Goal: Transaction & Acquisition: Purchase product/service

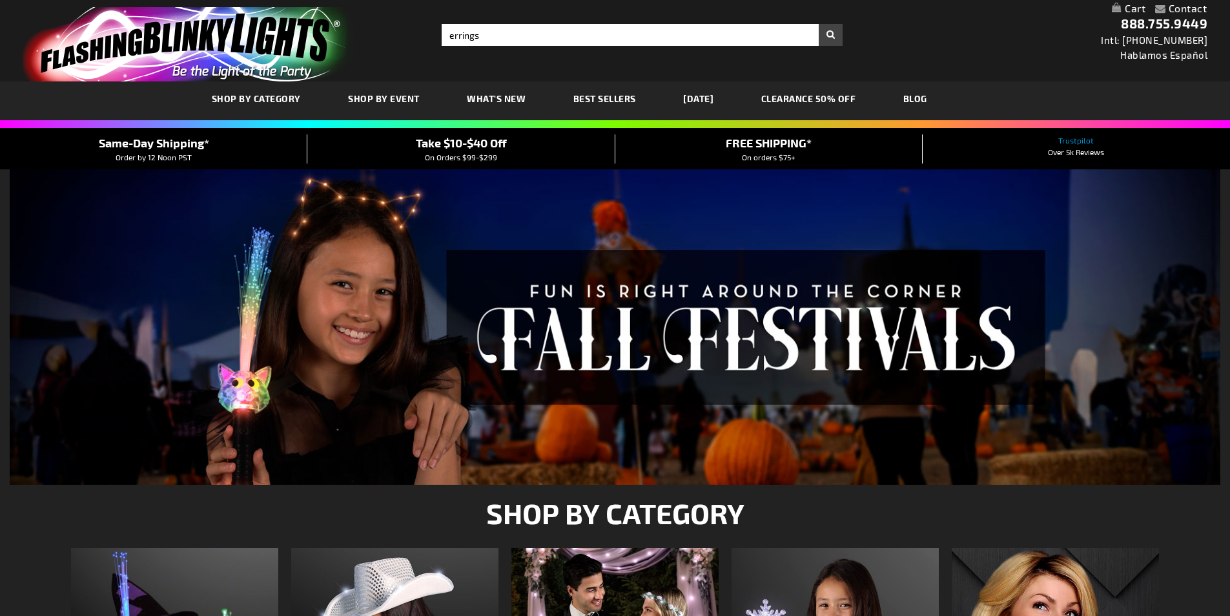
type input "errings"
click at [819, 24] on button "Search" at bounding box center [831, 35] width 24 height 22
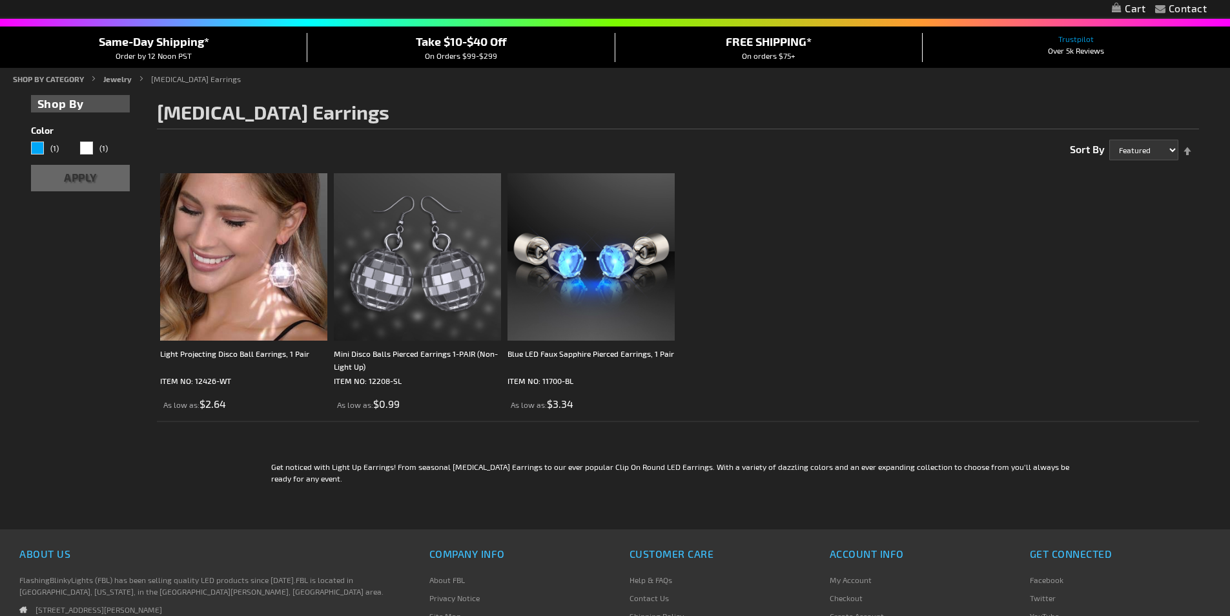
scroll to position [59, 0]
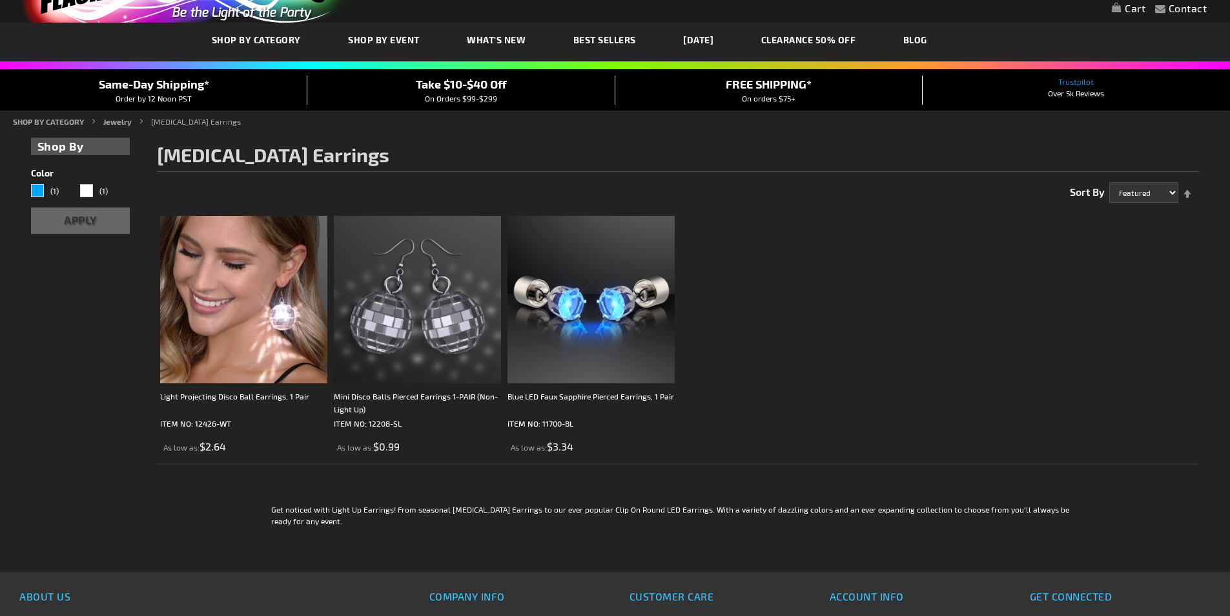
click at [869, 327] on ol "Light Projecting Disco Ball Earrings, 1 Pair ITEM NO: 12426-WT As low as $2.64 …" at bounding box center [678, 336] width 1042 height 255
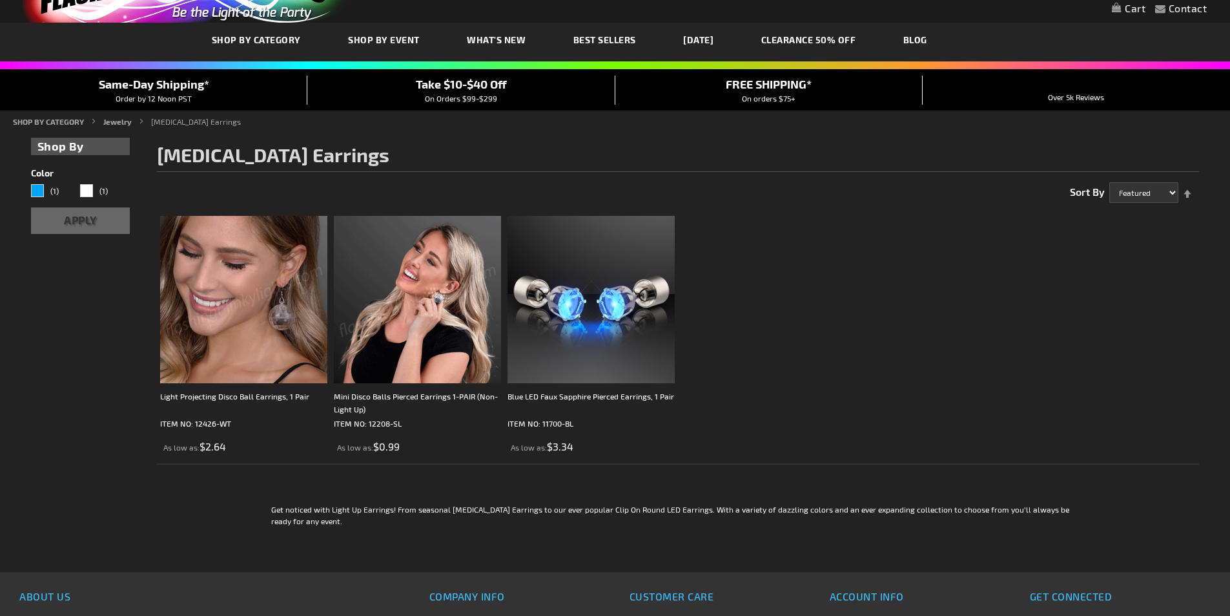
click at [286, 336] on img at bounding box center [243, 299] width 167 height 167
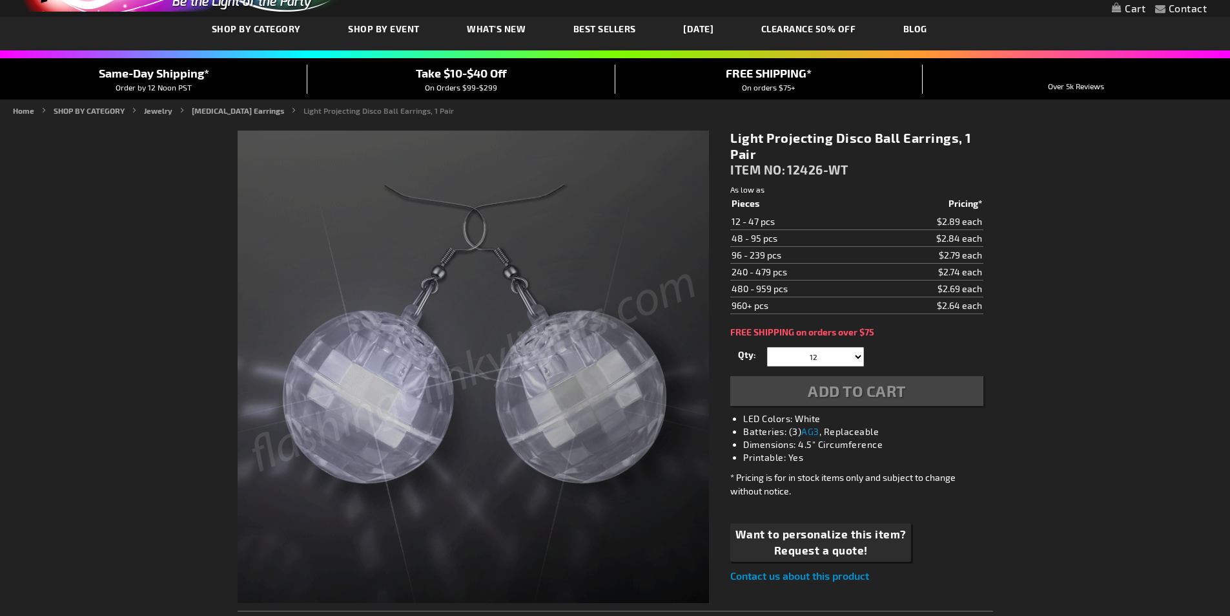
scroll to position [65, 0]
